Goal: Check status: Check status

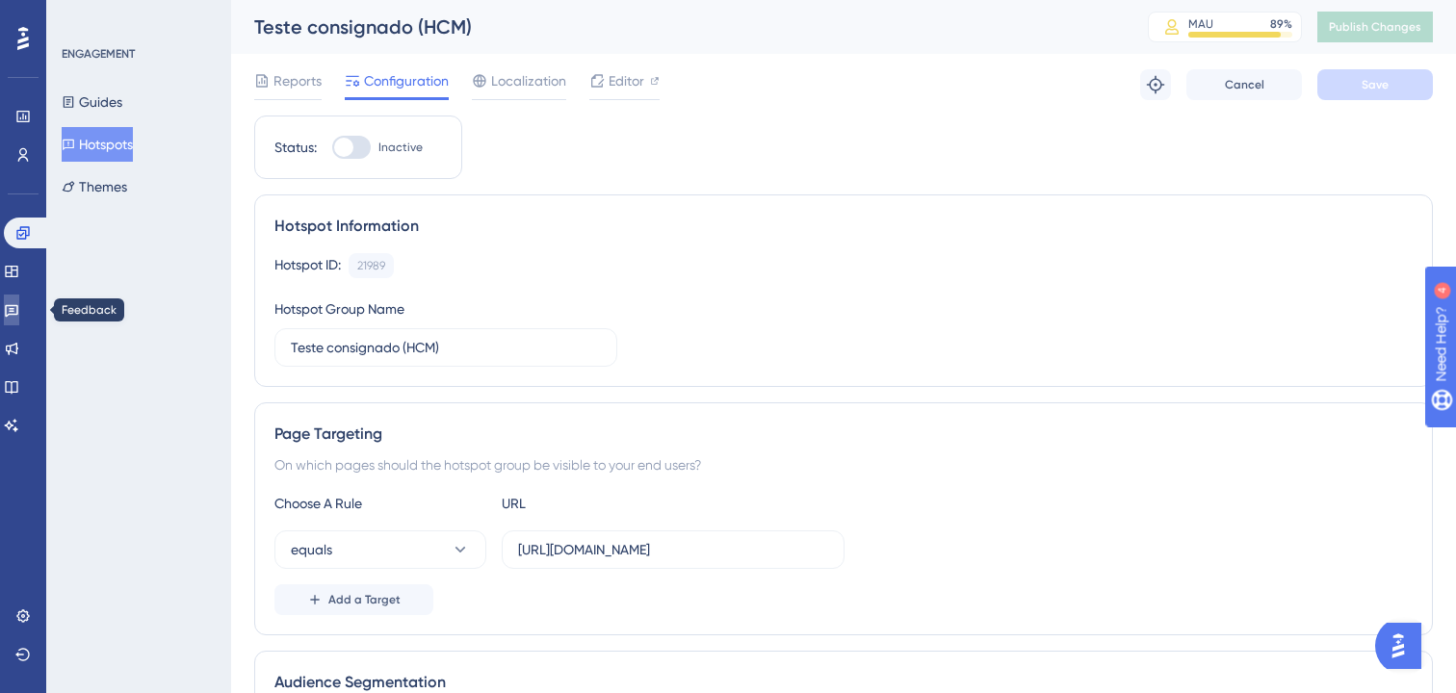
click at [19, 311] on icon at bounding box center [11, 309] width 15 height 15
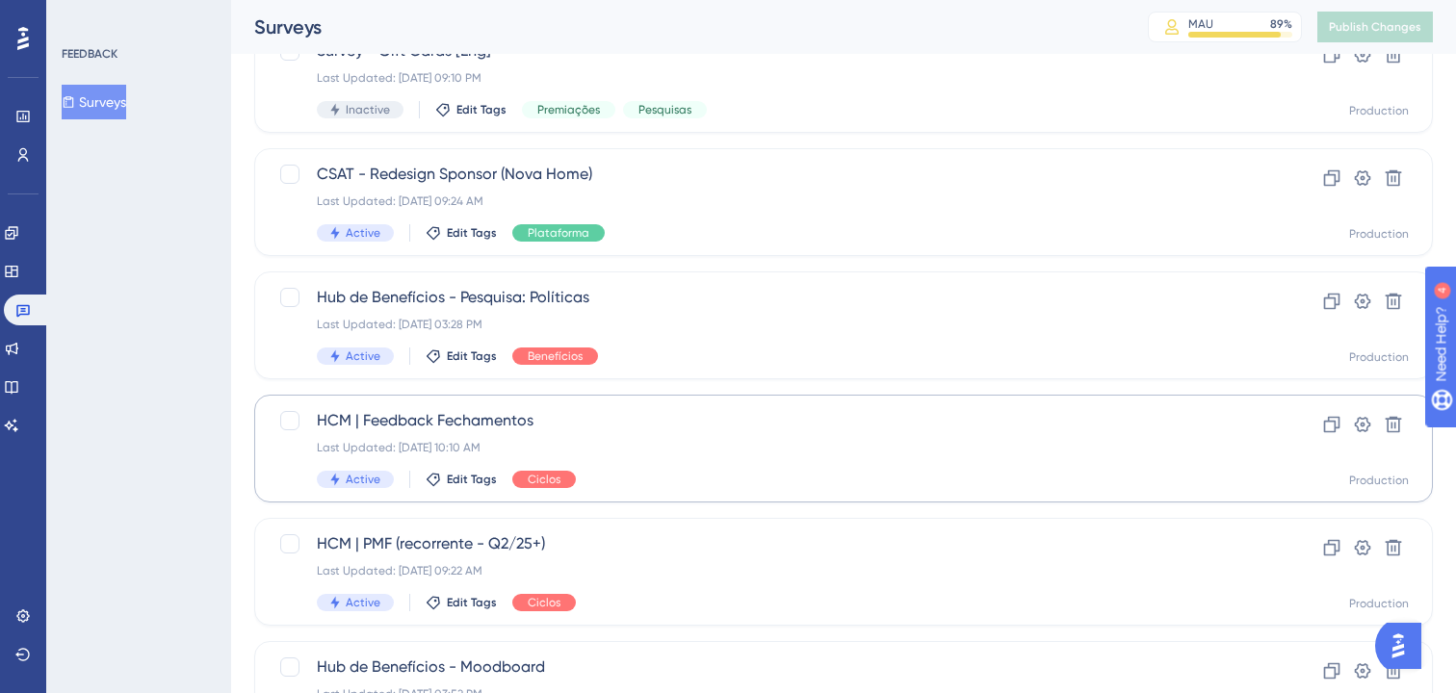
scroll to position [374, 0]
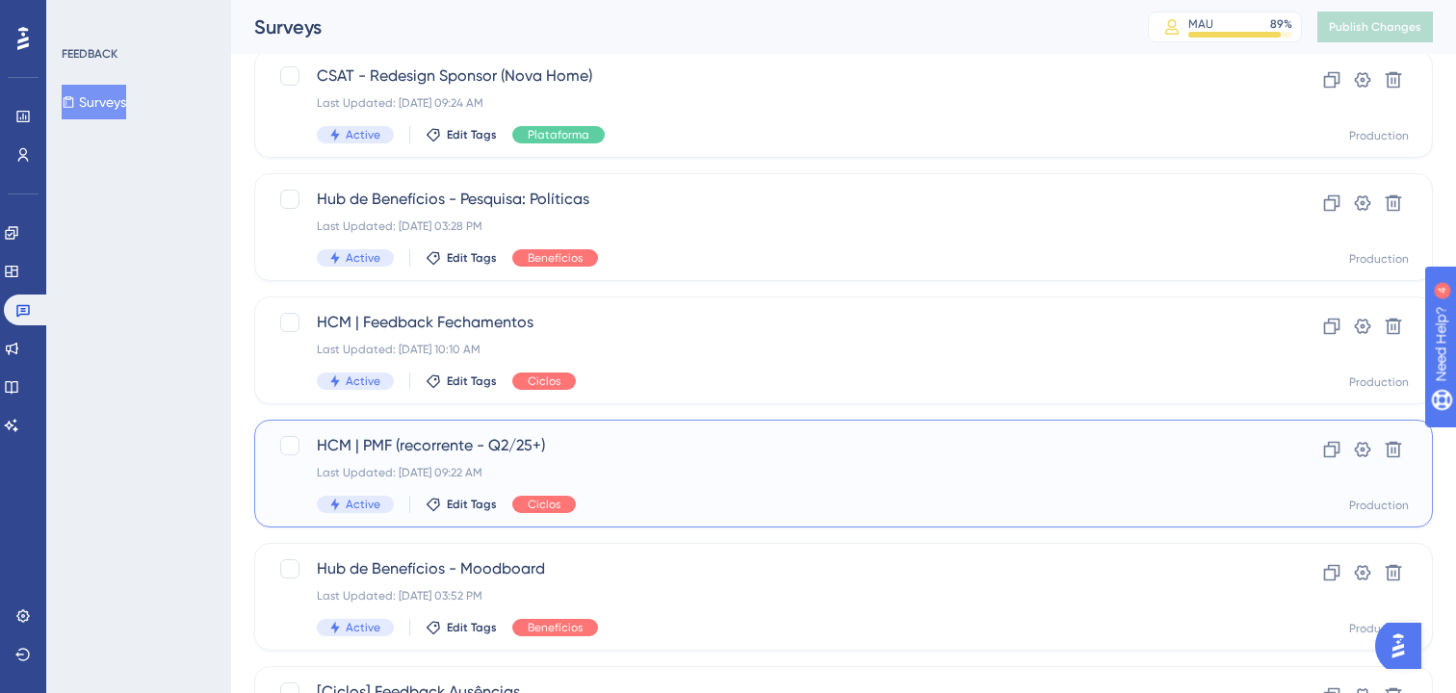
click at [469, 450] on span "HCM | PMF (recorrente - Q2/25+)" at bounding box center [766, 445] width 899 height 23
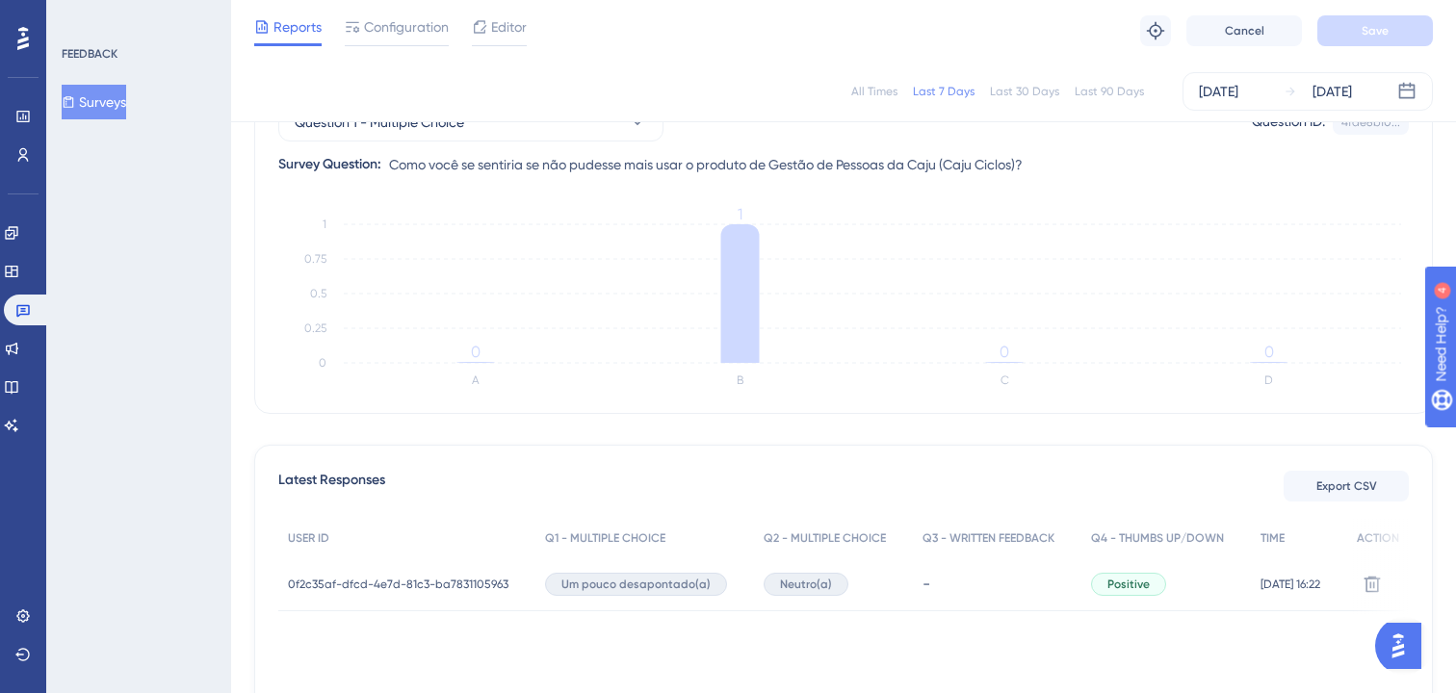
scroll to position [239, 0]
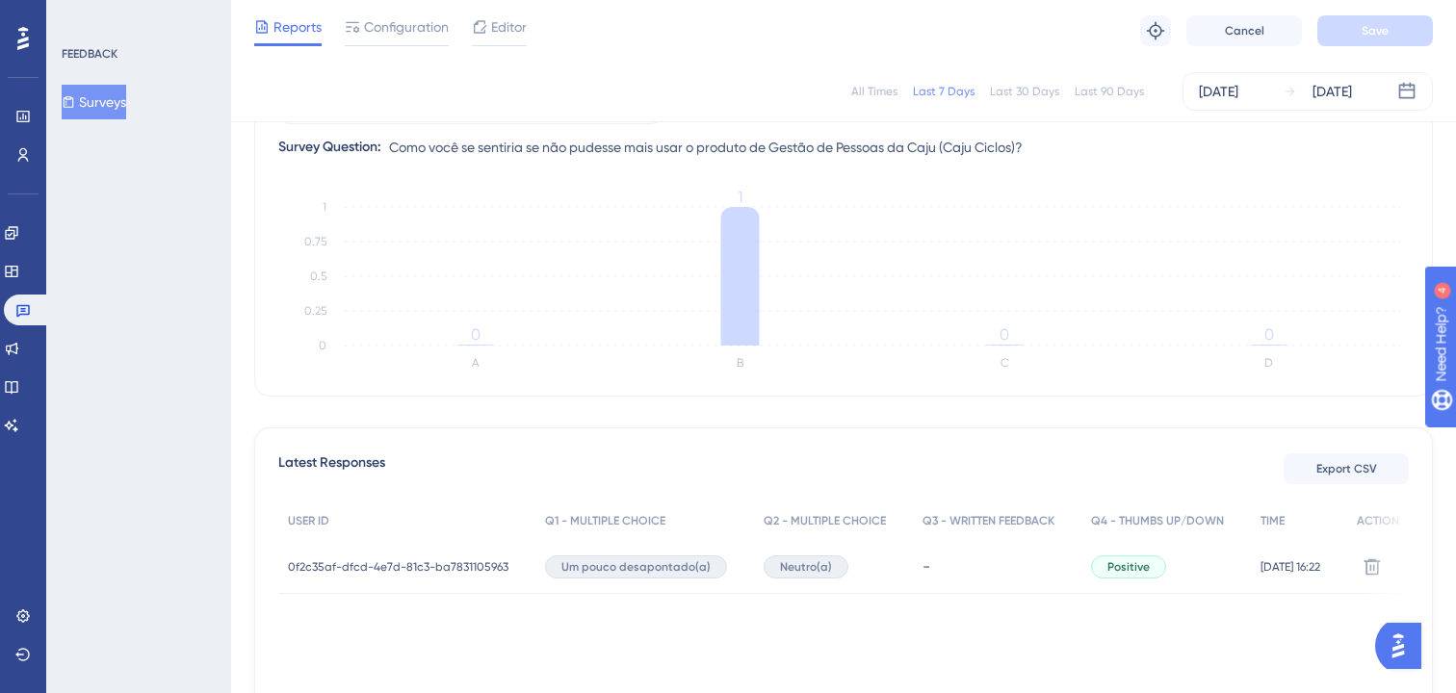
click at [425, 562] on span "0f2c35af-dfcd-4e7d-81c3-ba7831105963" at bounding box center [398, 567] width 221 height 15
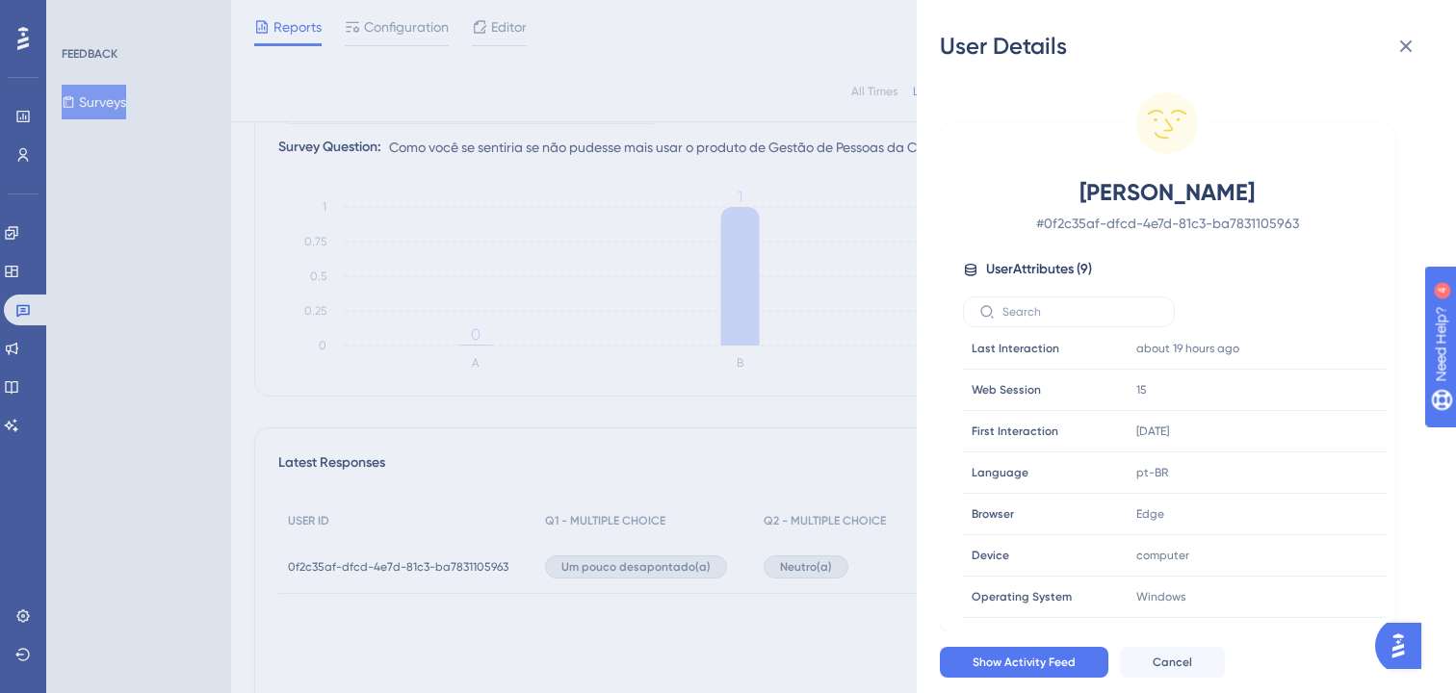
scroll to position [0, 0]
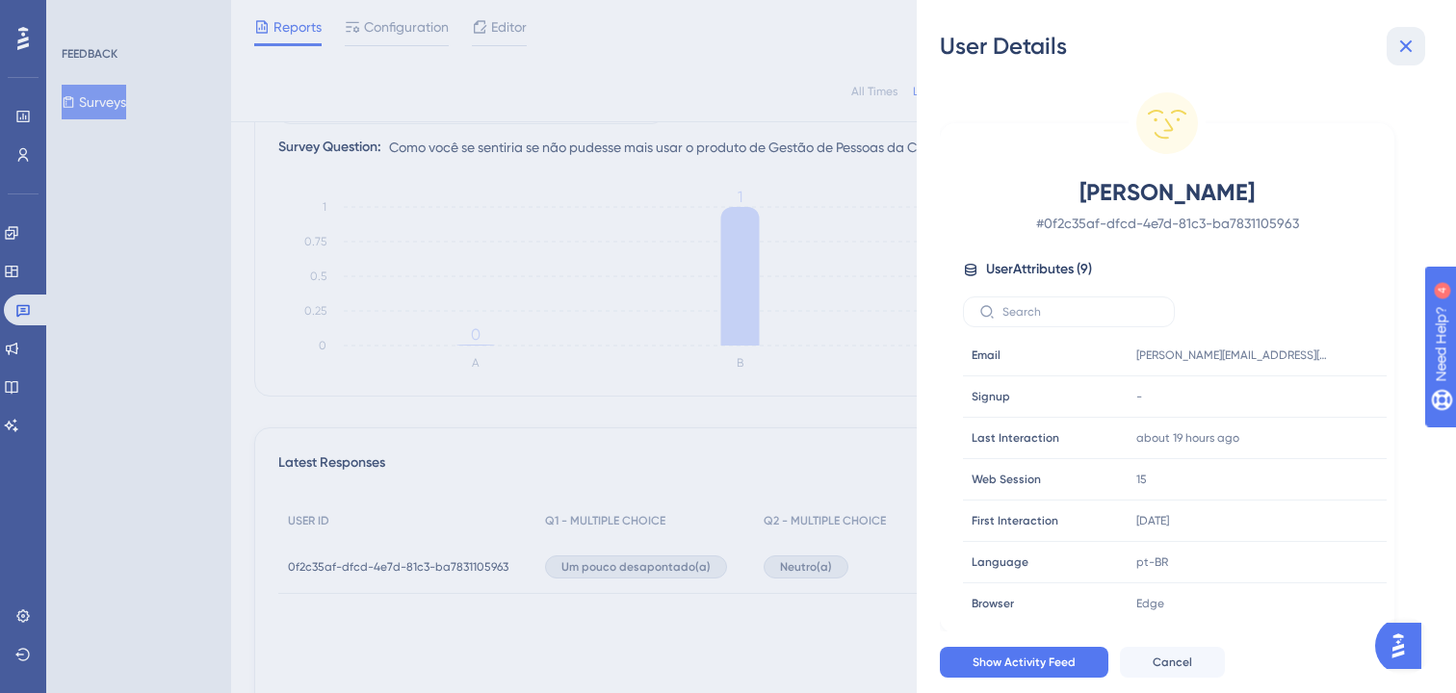
click at [1406, 59] on button at bounding box center [1406, 46] width 39 height 39
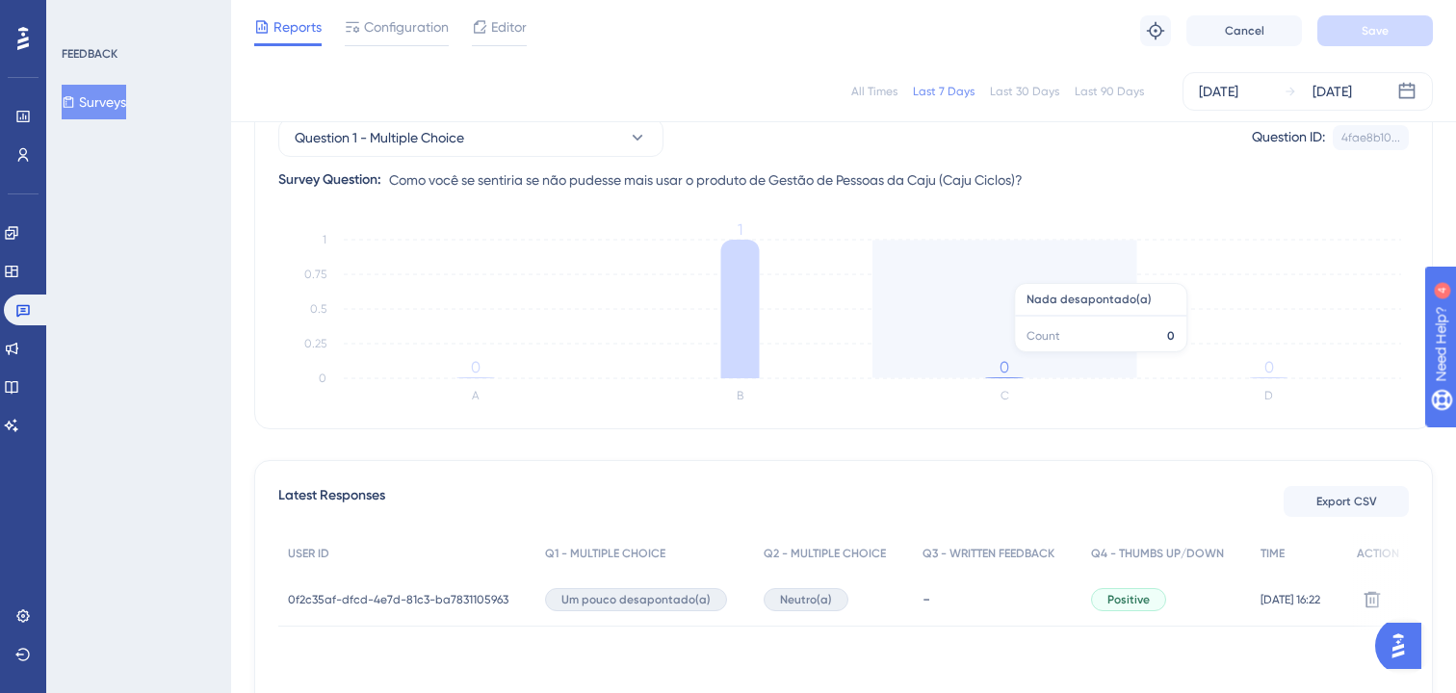
scroll to position [187, 0]
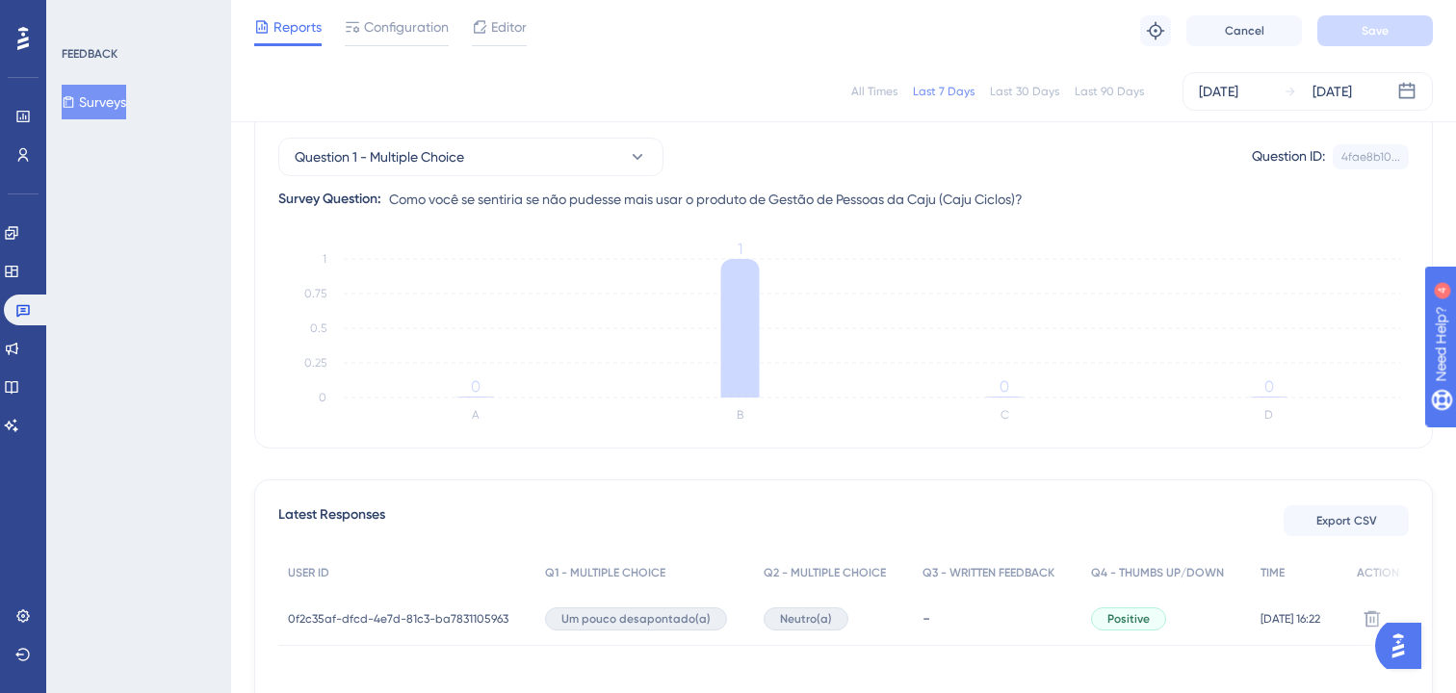
click at [1017, 95] on div "Last 30 Days" at bounding box center [1024, 91] width 69 height 15
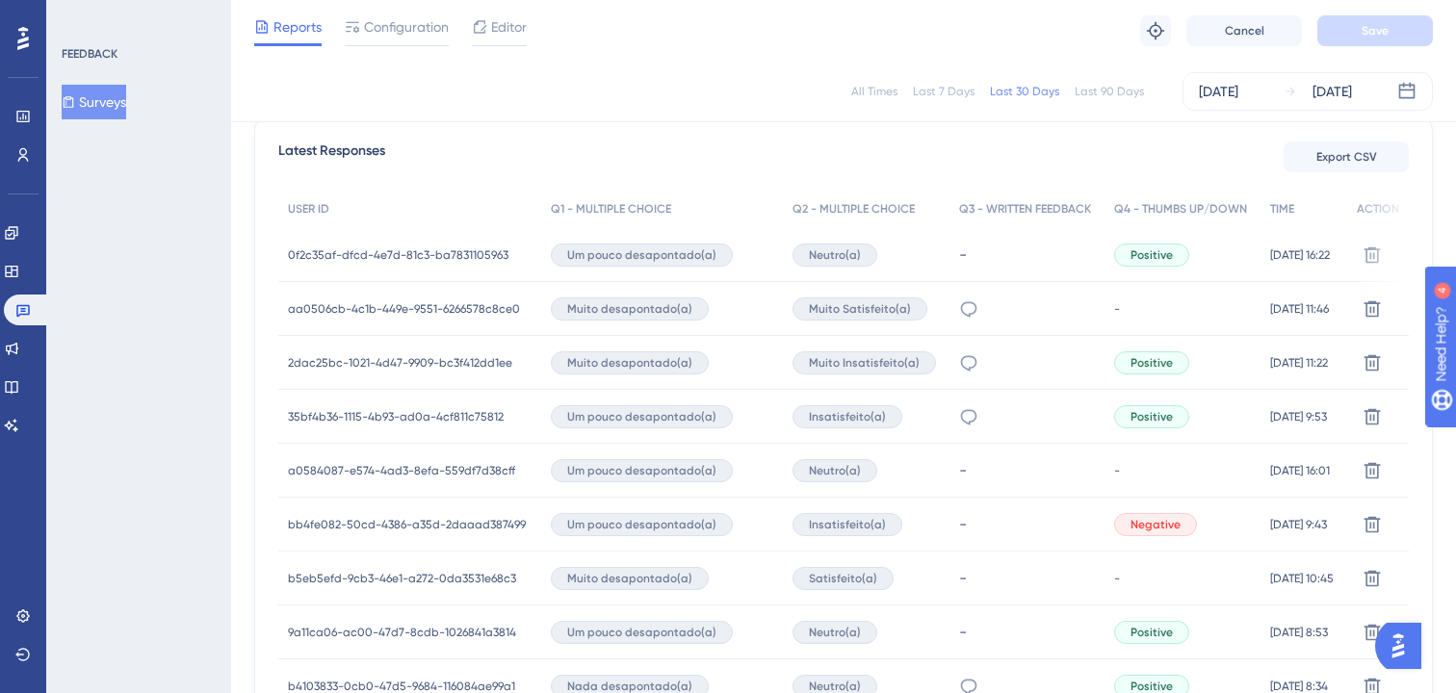
scroll to position [575, 0]
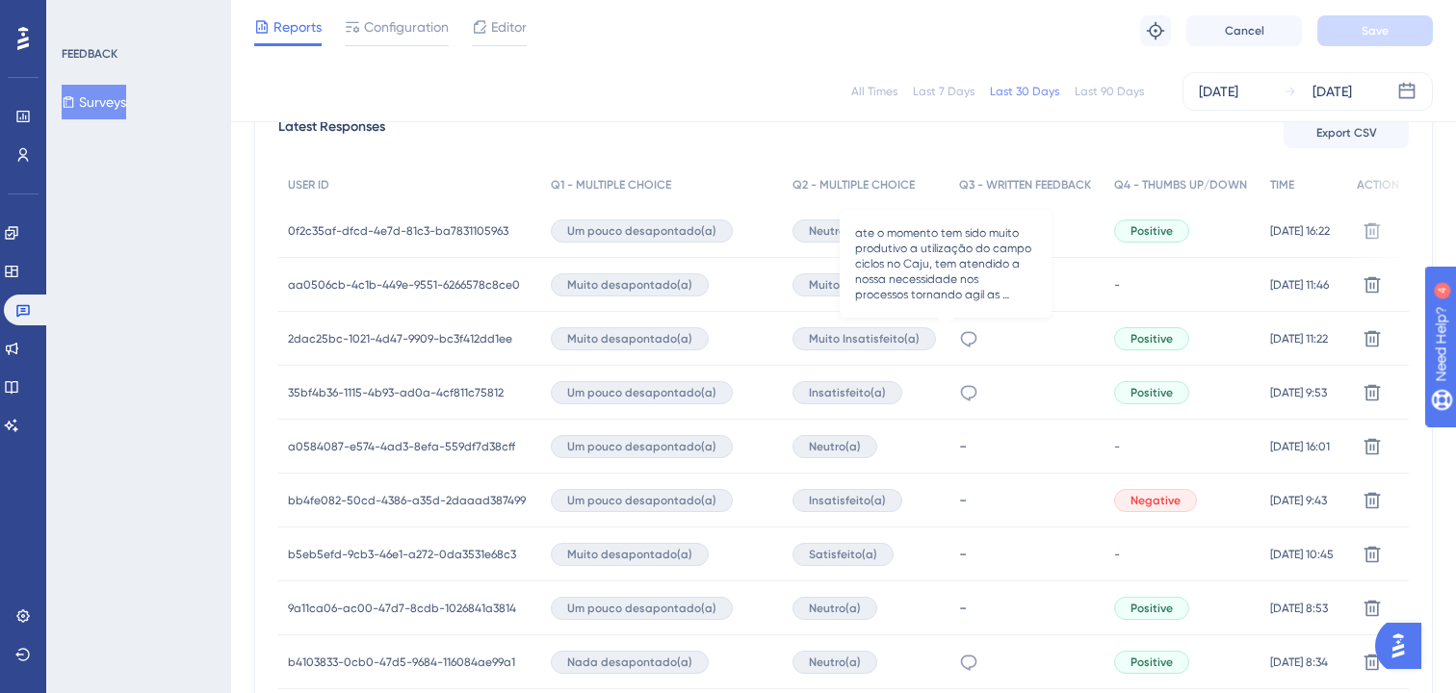
click at [959, 345] on icon at bounding box center [968, 338] width 19 height 19
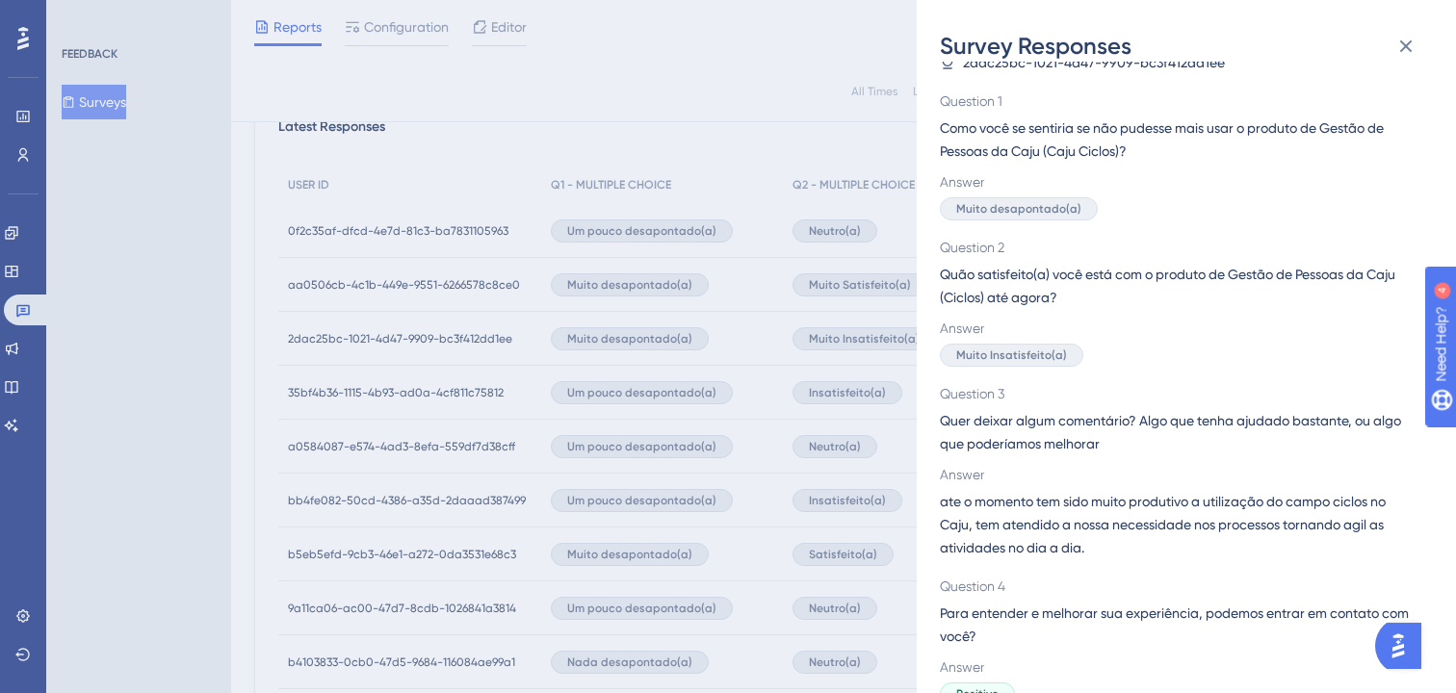
scroll to position [35, 0]
click at [1412, 30] on button at bounding box center [1406, 46] width 39 height 39
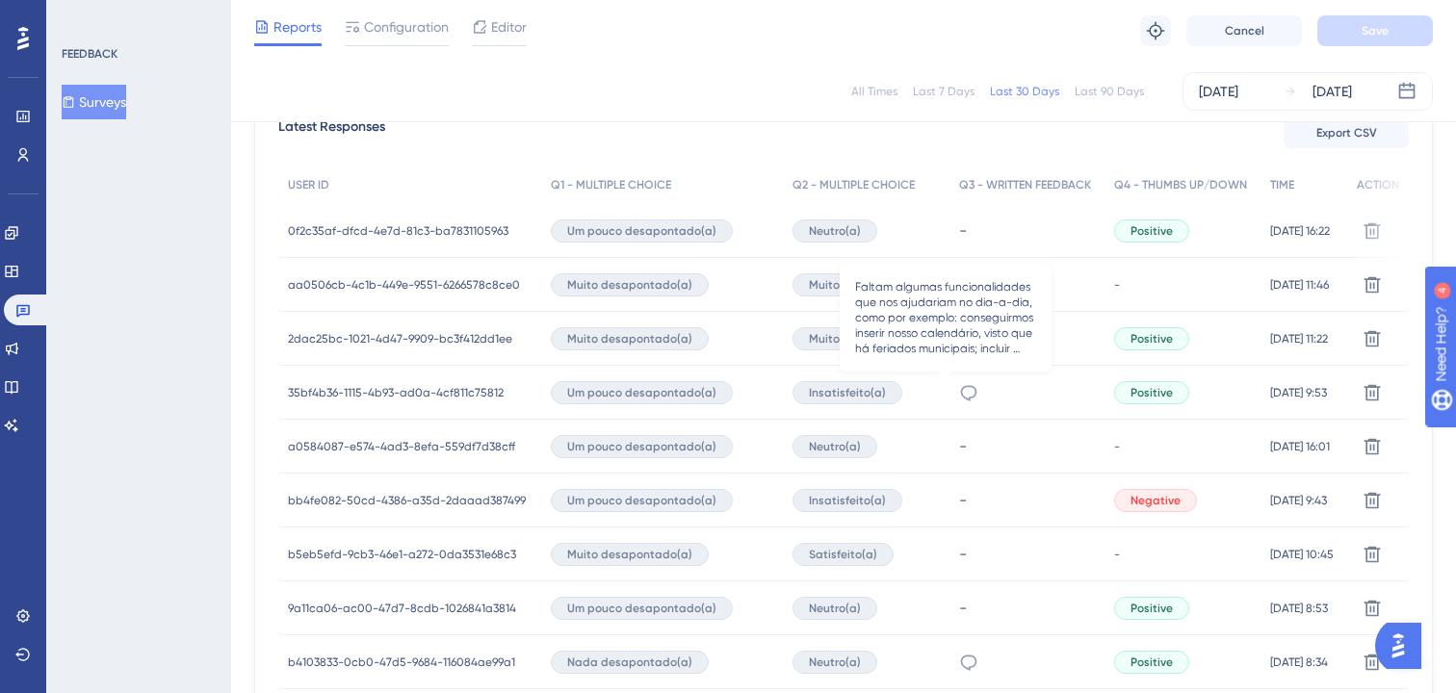
click at [959, 392] on icon at bounding box center [968, 392] width 19 height 19
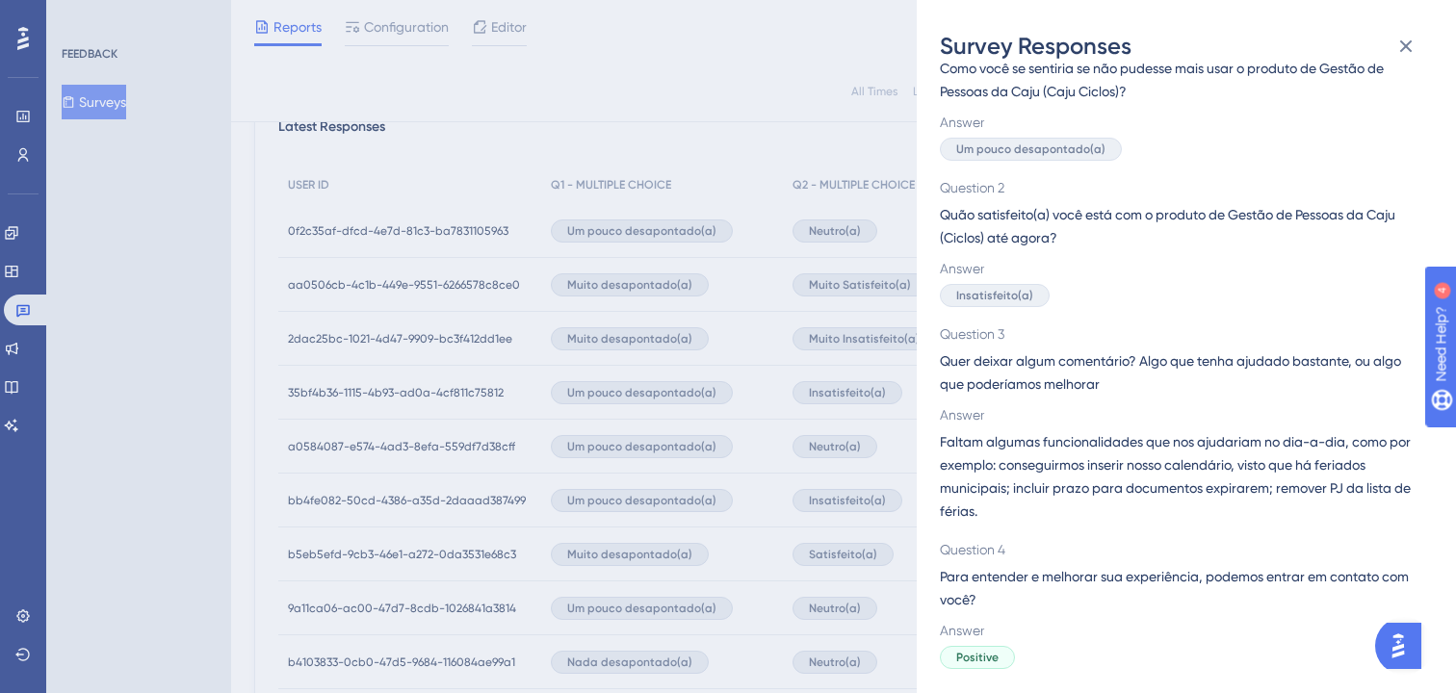
scroll to position [100, 0]
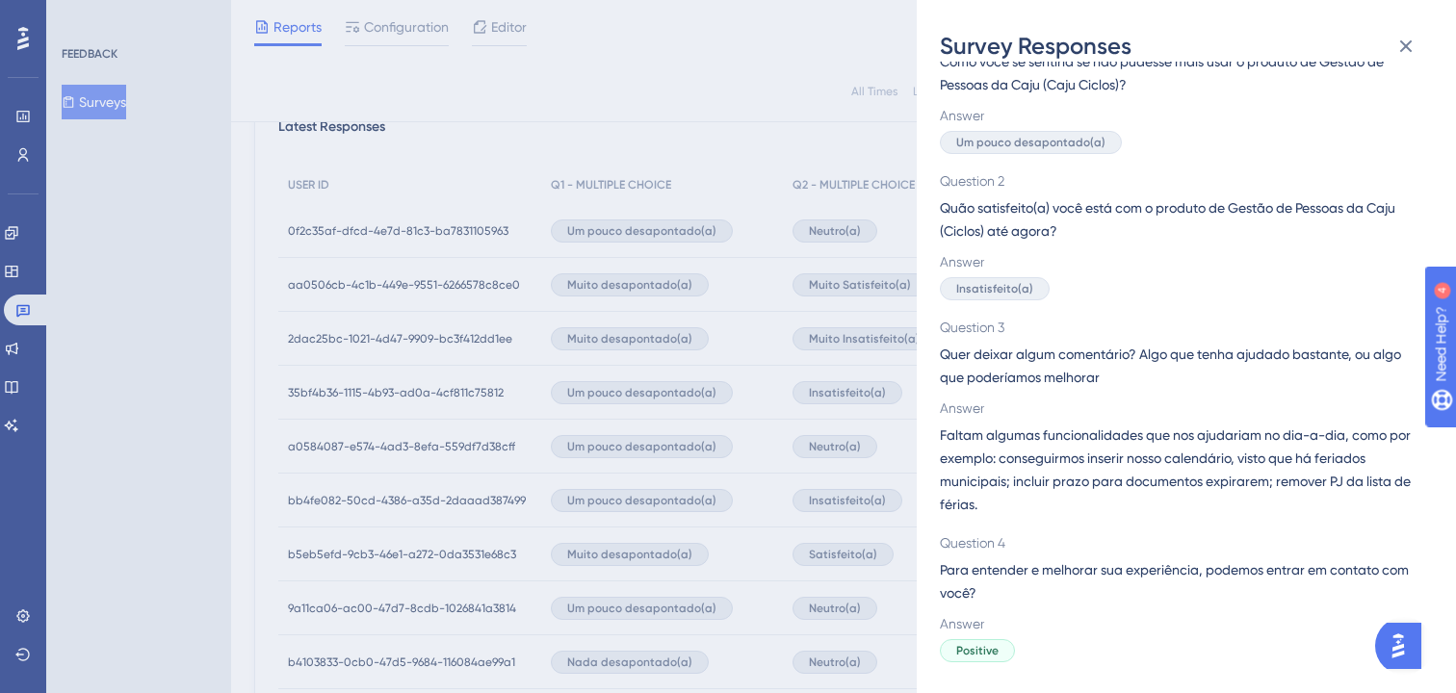
click at [816, 475] on div "Survey Responses 35bf4b36-1115-4b93-ad0a-4cf811c75812 Question 1 Como você se s…" at bounding box center [728, 346] width 1456 height 693
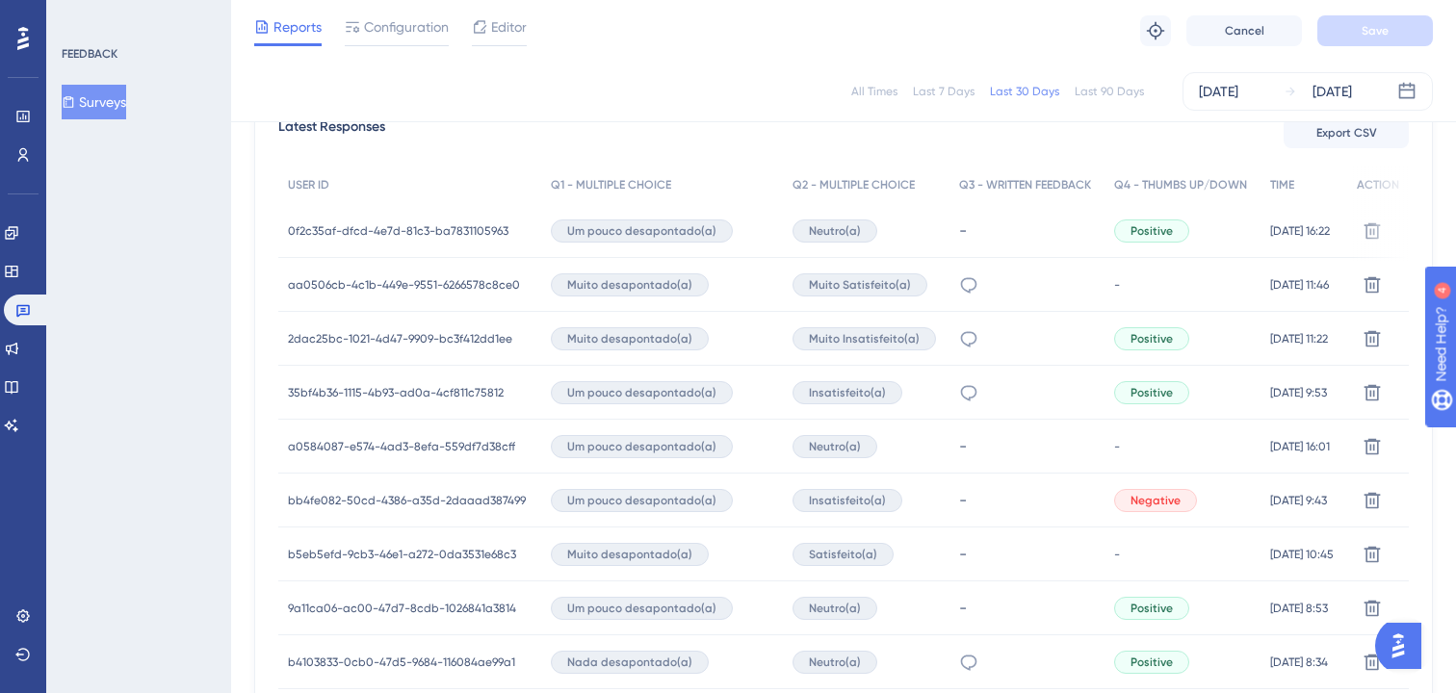
click at [411, 387] on span "35bf4b36-1115-4b93-ad0a-4cf811c75812" at bounding box center [396, 392] width 216 height 15
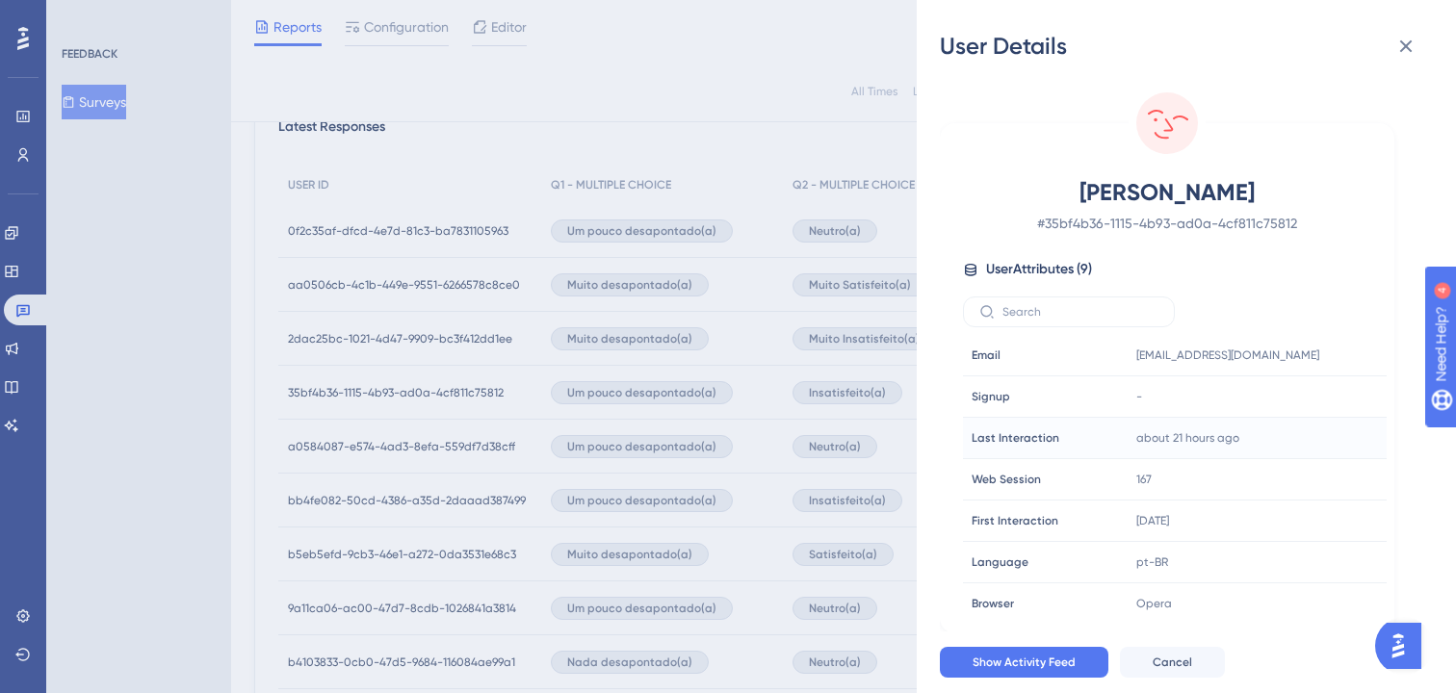
scroll to position [90, 0]
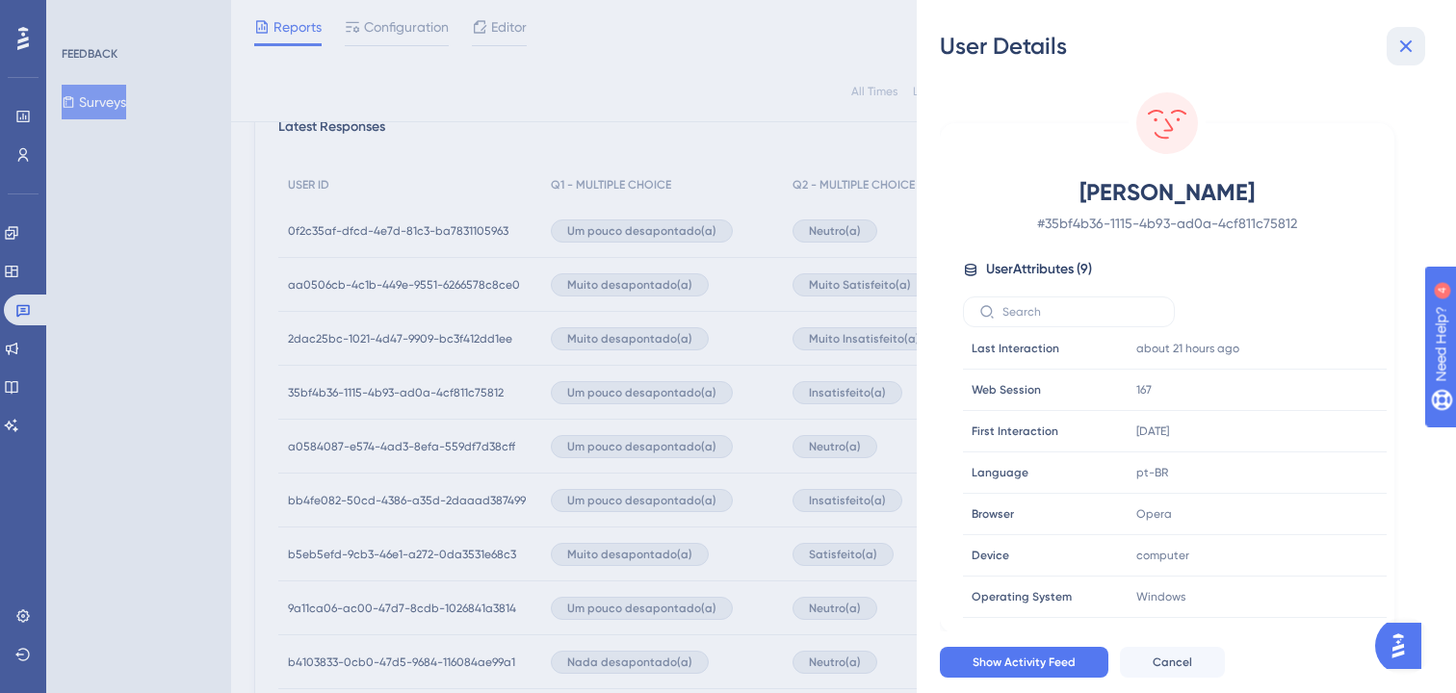
click at [1409, 39] on icon at bounding box center [1405, 46] width 23 height 23
